Goal: Task Accomplishment & Management: Manage account settings

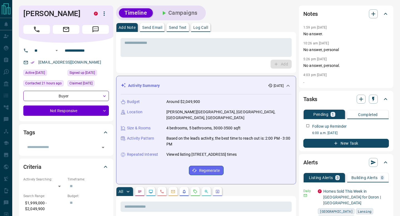
click at [193, 15] on button "Campaigns" at bounding box center [179, 12] width 48 height 9
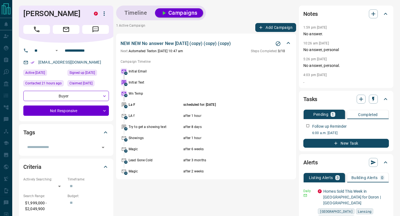
click at [280, 42] on icon "Stop Campaign" at bounding box center [278, 44] width 6 height 6
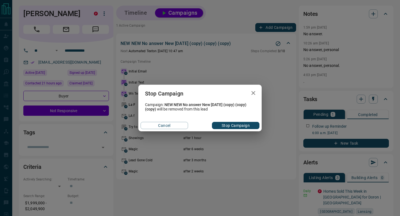
click at [221, 122] on div "Cancel Stop Campaign" at bounding box center [199, 126] width 123 height 12
click at [220, 125] on button "Stop Campaign" at bounding box center [236, 125] width 48 height 7
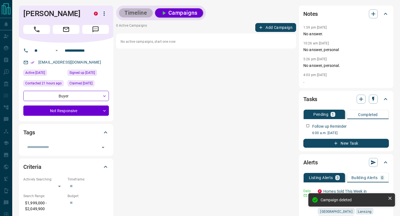
click at [149, 15] on button "Timeline" at bounding box center [136, 12] width 34 height 9
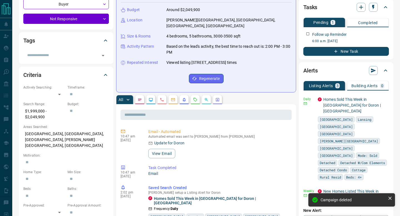
scroll to position [96, 0]
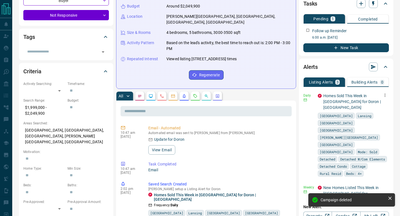
click at [388, 98] on div at bounding box center [385, 95] width 8 height 8
click at [387, 98] on icon "button" at bounding box center [385, 95] width 5 height 5
click at [378, 115] on link "Edit" at bounding box center [375, 114] width 12 height 5
click at [223, 133] on div at bounding box center [200, 108] width 400 height 216
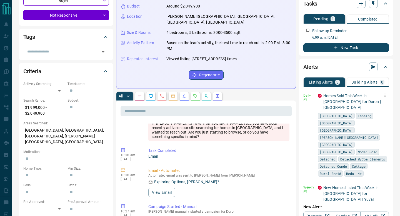
scroll to position [307, 0]
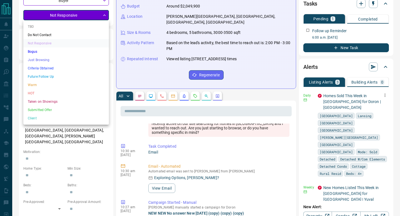
click at [56, 36] on li "Do Not Contact" at bounding box center [66, 35] width 86 height 8
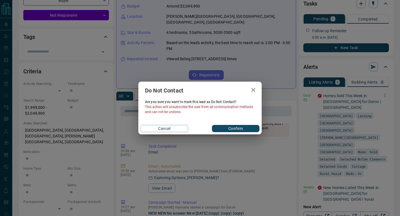
click at [229, 133] on div "Cancel Confirm" at bounding box center [199, 129] width 123 height 12
click at [232, 130] on button "Confirm" at bounding box center [236, 128] width 48 height 7
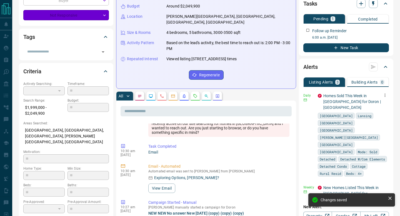
type input "*"
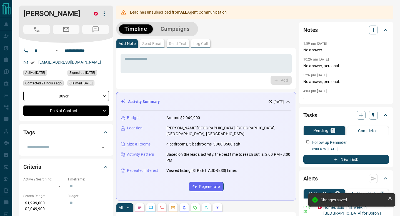
scroll to position [489, 0]
